Goal: Task Accomplishment & Management: Use online tool/utility

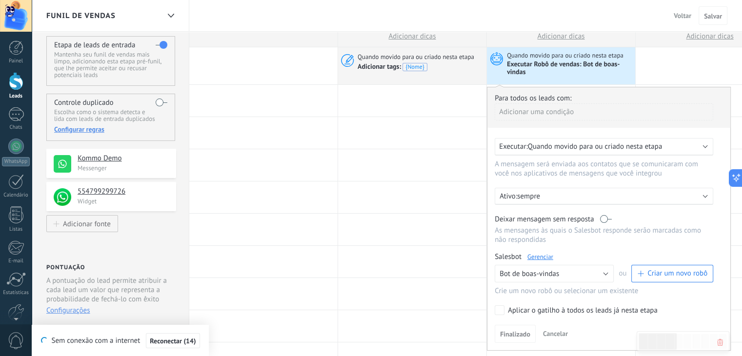
scroll to position [22, 0]
click at [419, 190] on div at bounding box center [412, 198] width 148 height 32
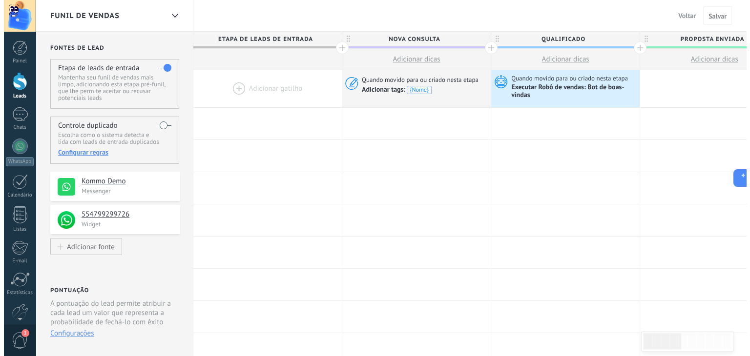
scroll to position [0, 0]
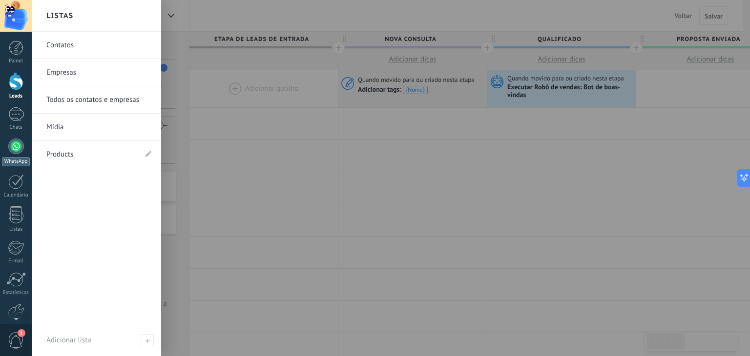
click at [22, 146] on div at bounding box center [16, 147] width 16 height 16
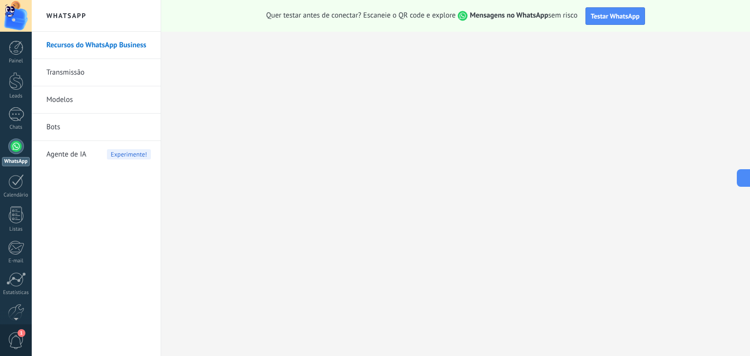
click at [64, 96] on link "Modelos" at bounding box center [98, 99] width 104 height 27
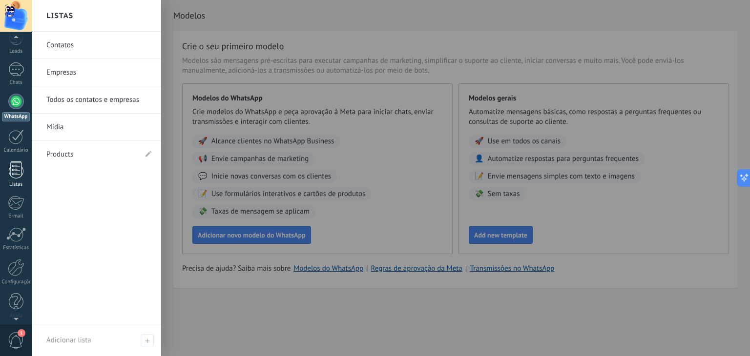
scroll to position [49, 0]
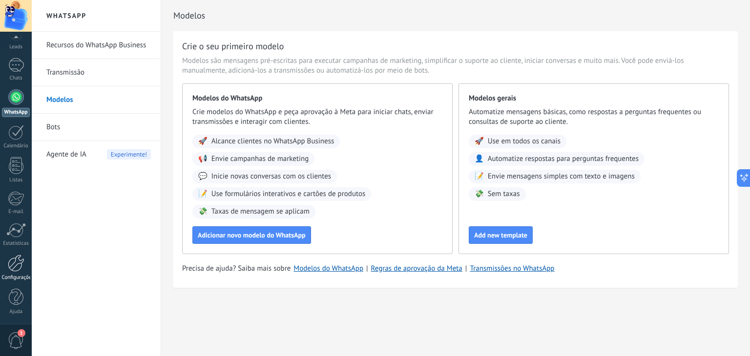
click at [10, 255] on div at bounding box center [16, 263] width 17 height 17
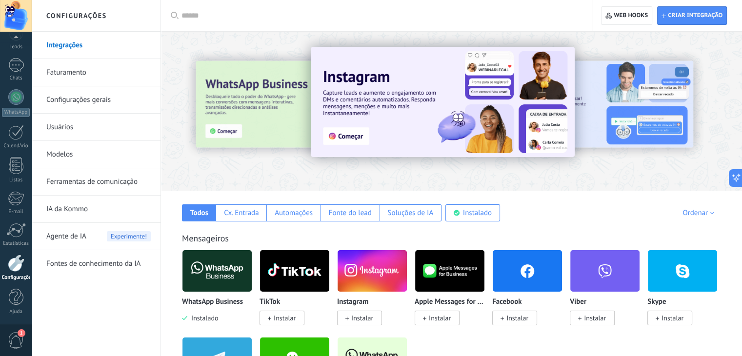
click at [351, 321] on span "Instalar" at bounding box center [362, 318] width 22 height 9
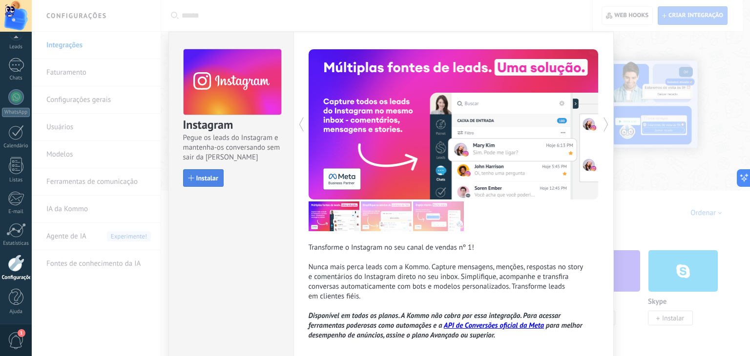
click at [207, 177] on span "Instalar" at bounding box center [207, 178] width 22 height 7
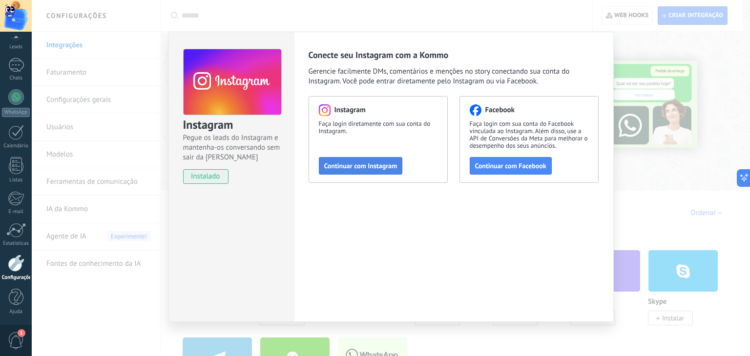
click at [378, 172] on button "Continuar com Instagram" at bounding box center [361, 166] width 84 height 18
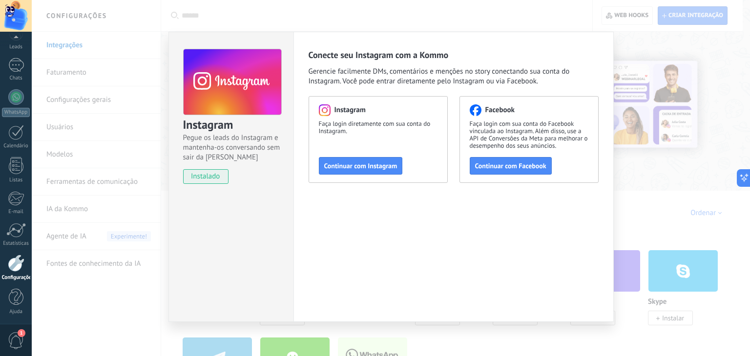
click at [106, 294] on div "Instagram Pegue os leads do Instagram e mantenha-os conversando sem sair da Kom…" at bounding box center [391, 178] width 718 height 356
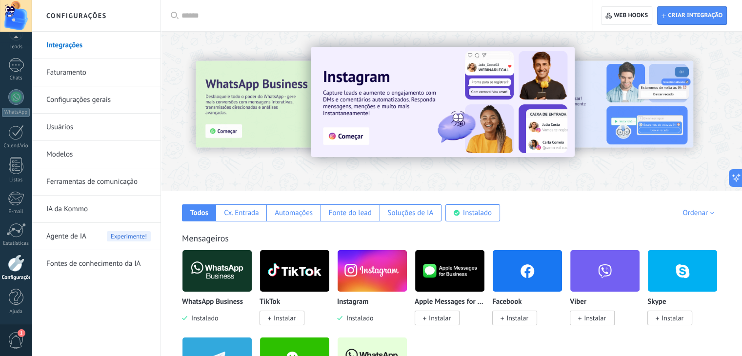
click at [74, 238] on span "Agente de IA" at bounding box center [66, 236] width 40 height 27
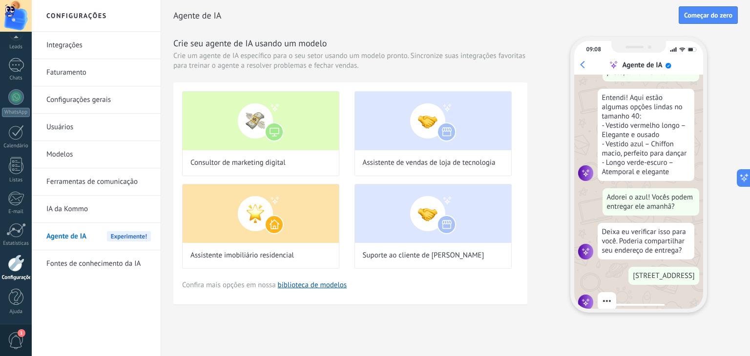
scroll to position [170, 0]
